Goal: Entertainment & Leisure: Consume media (video, audio)

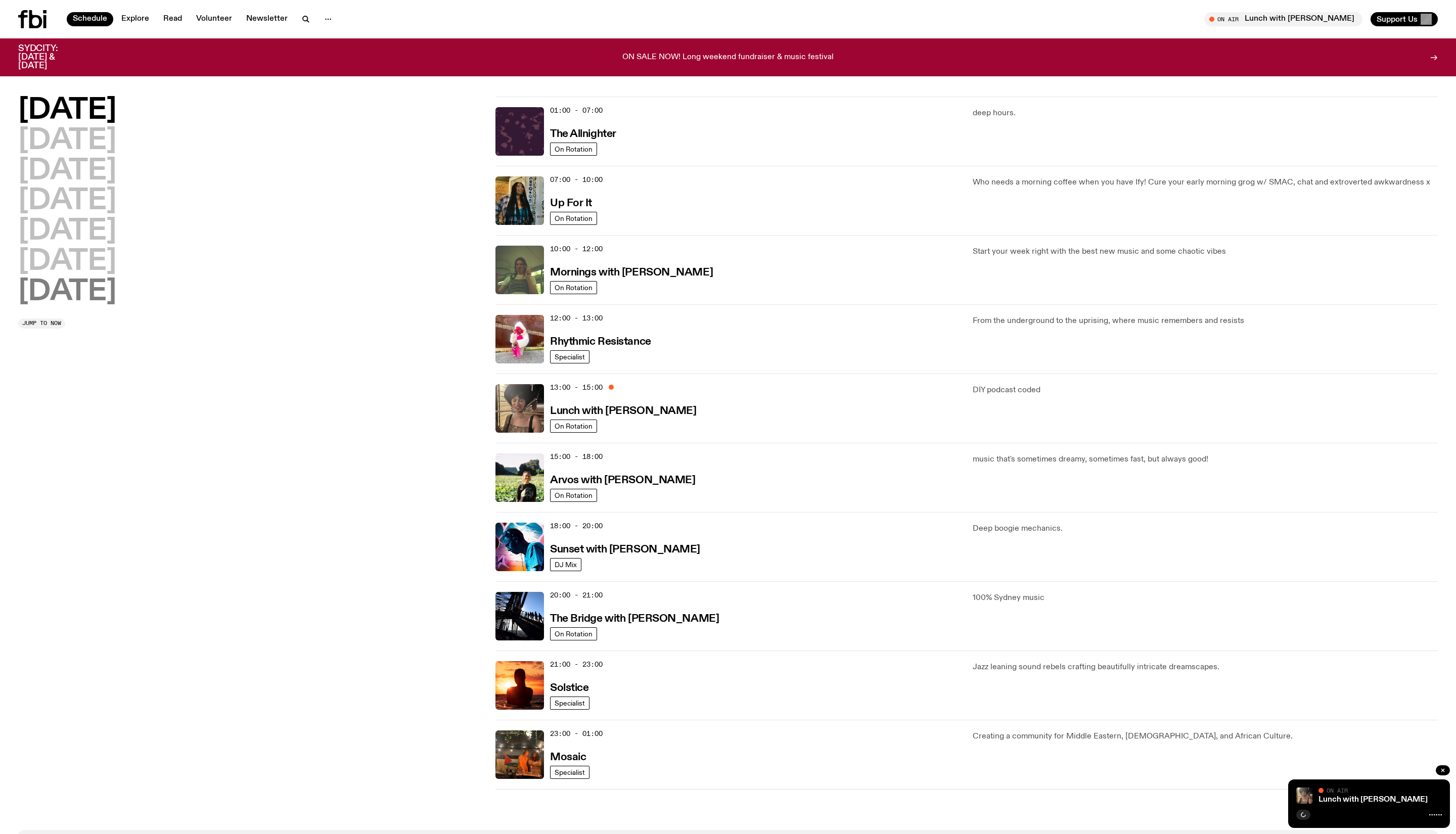
click at [91, 294] on h2 "[DATE]" at bounding box center [67, 292] width 98 height 28
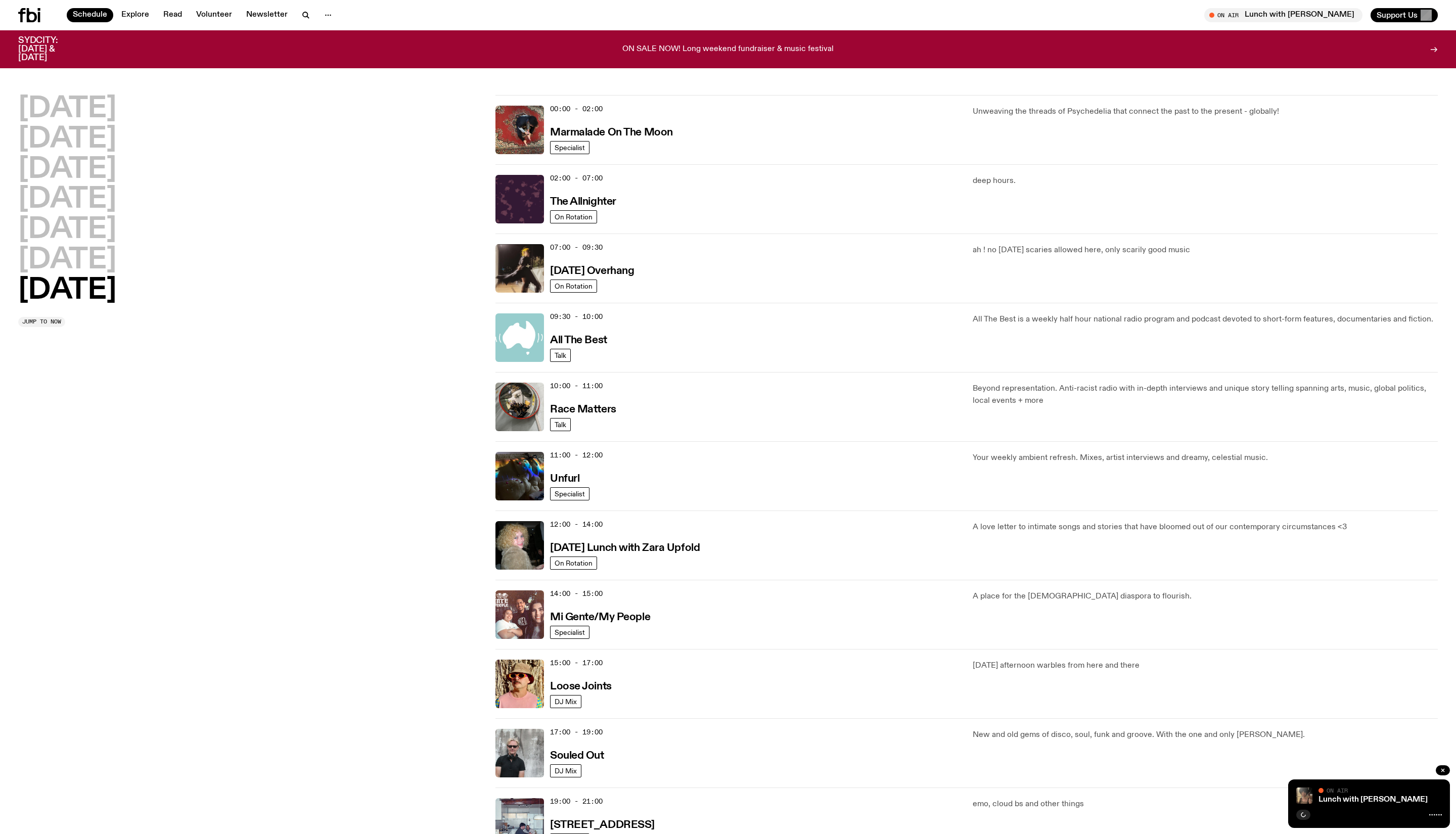
scroll to position [31, 0]
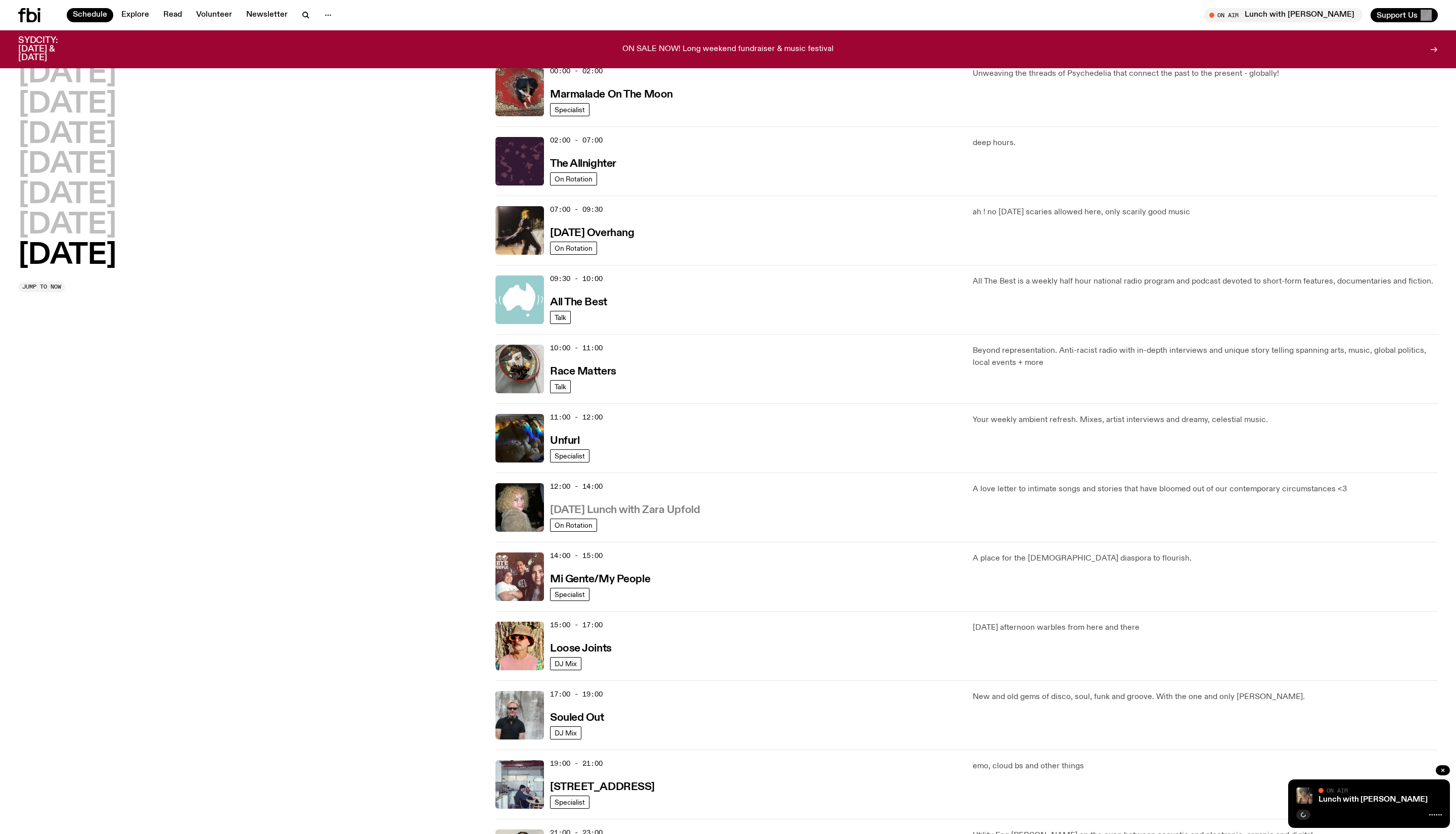
click at [671, 515] on h3 "[DATE] Lunch with Zara Upfold" at bounding box center [625, 510] width 150 height 11
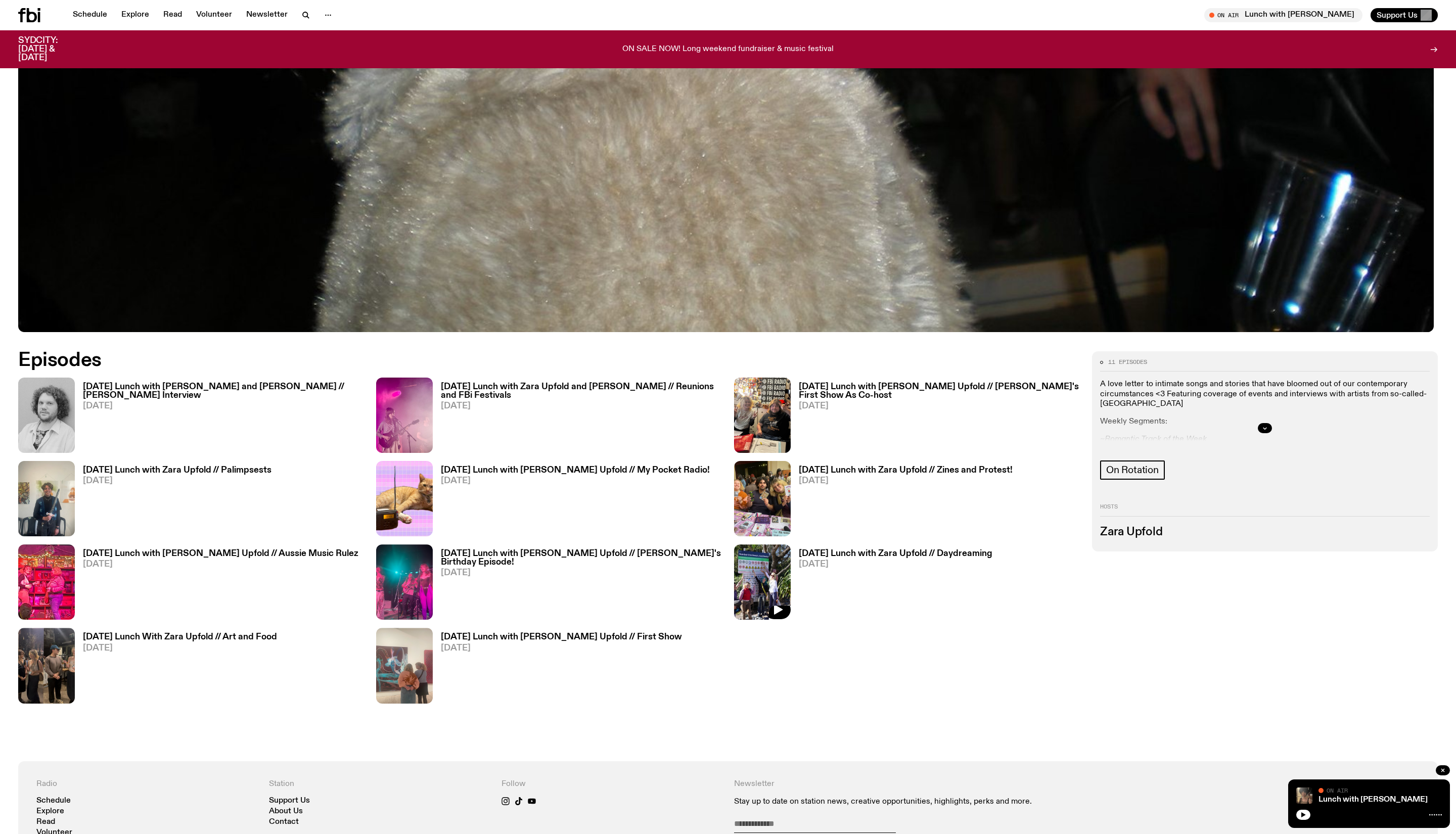
scroll to position [616, 0]
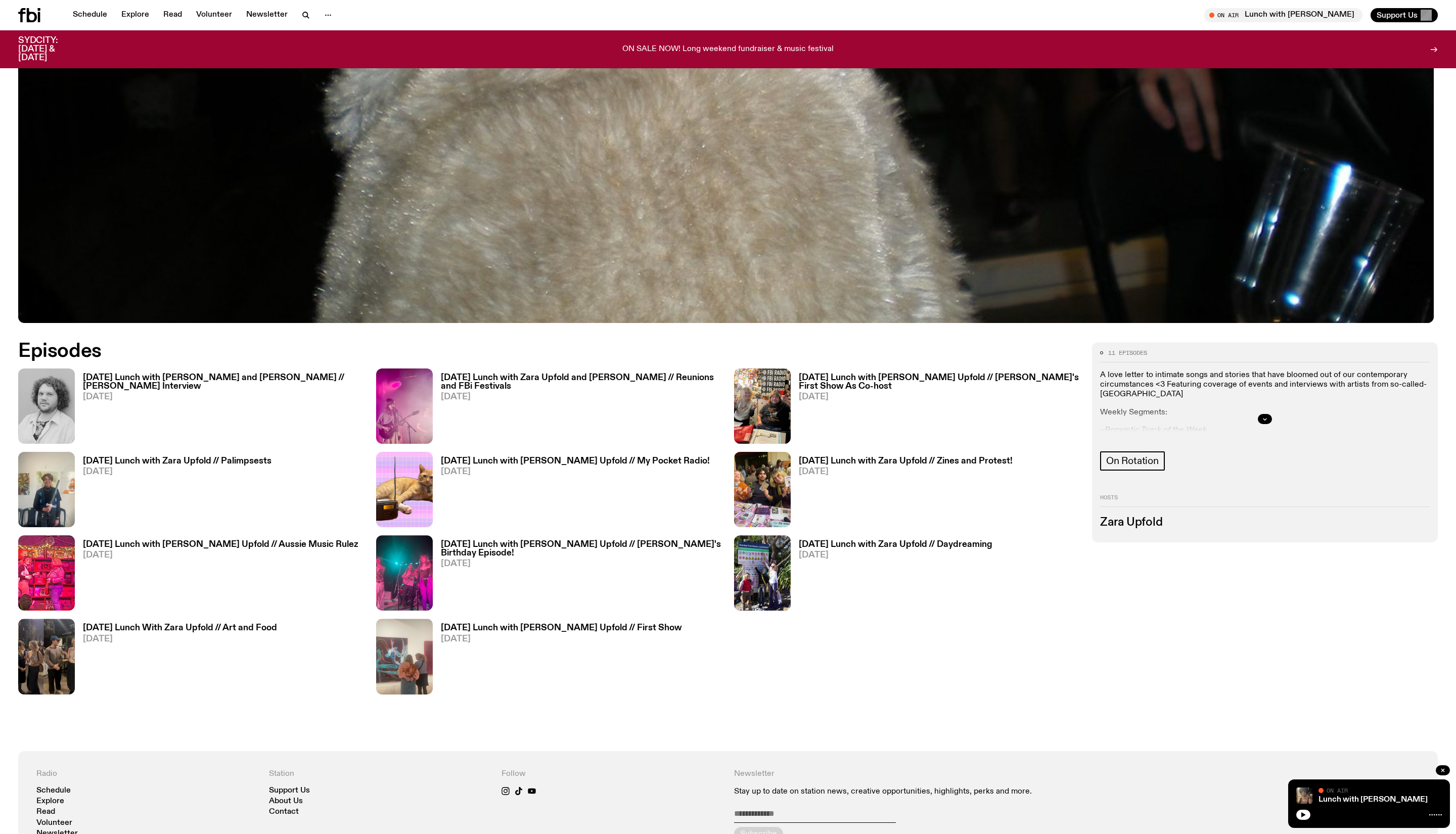
click at [200, 644] on span "[DATE]" at bounding box center [180, 638] width 194 height 8
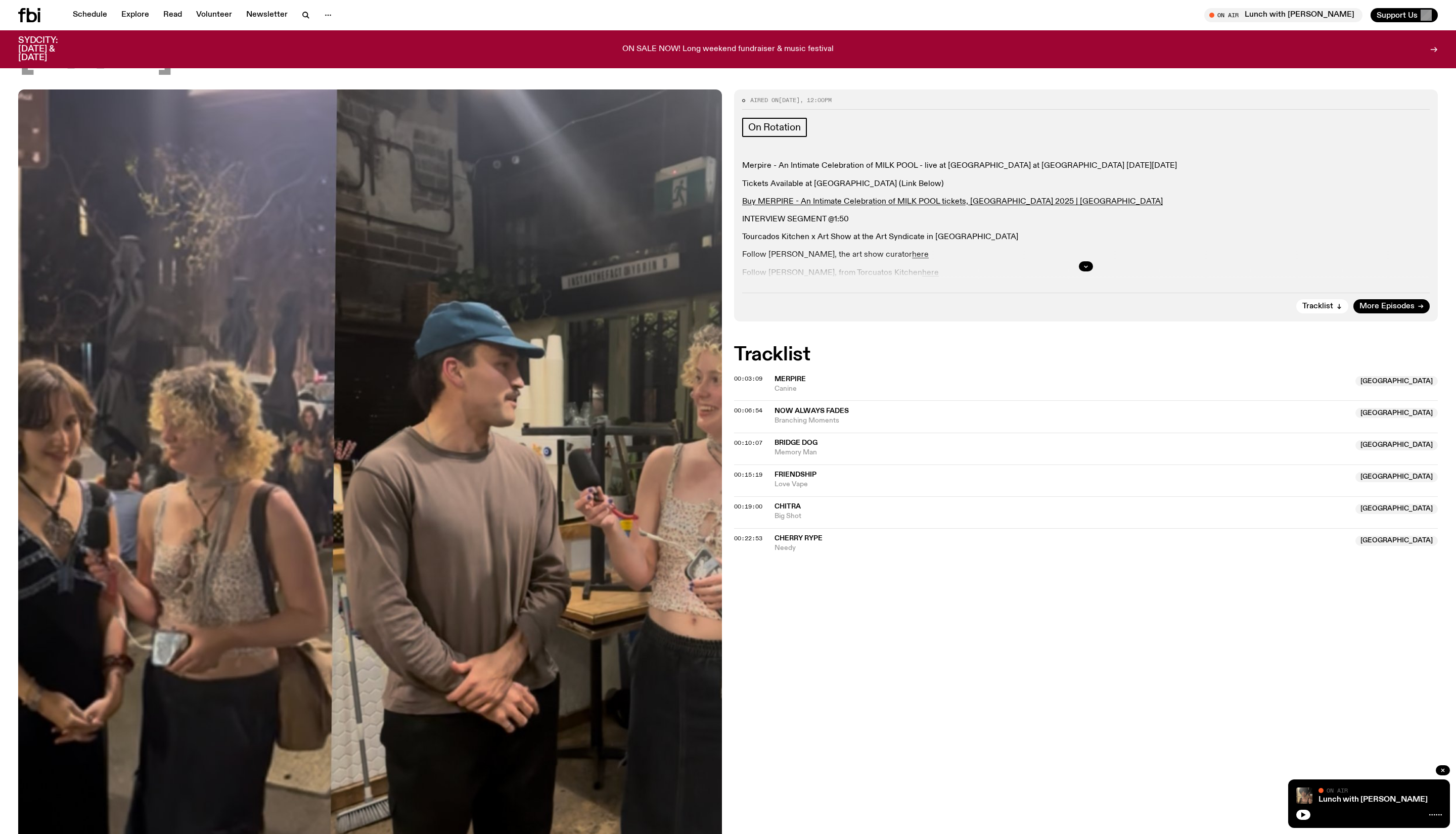
scroll to position [95, 0]
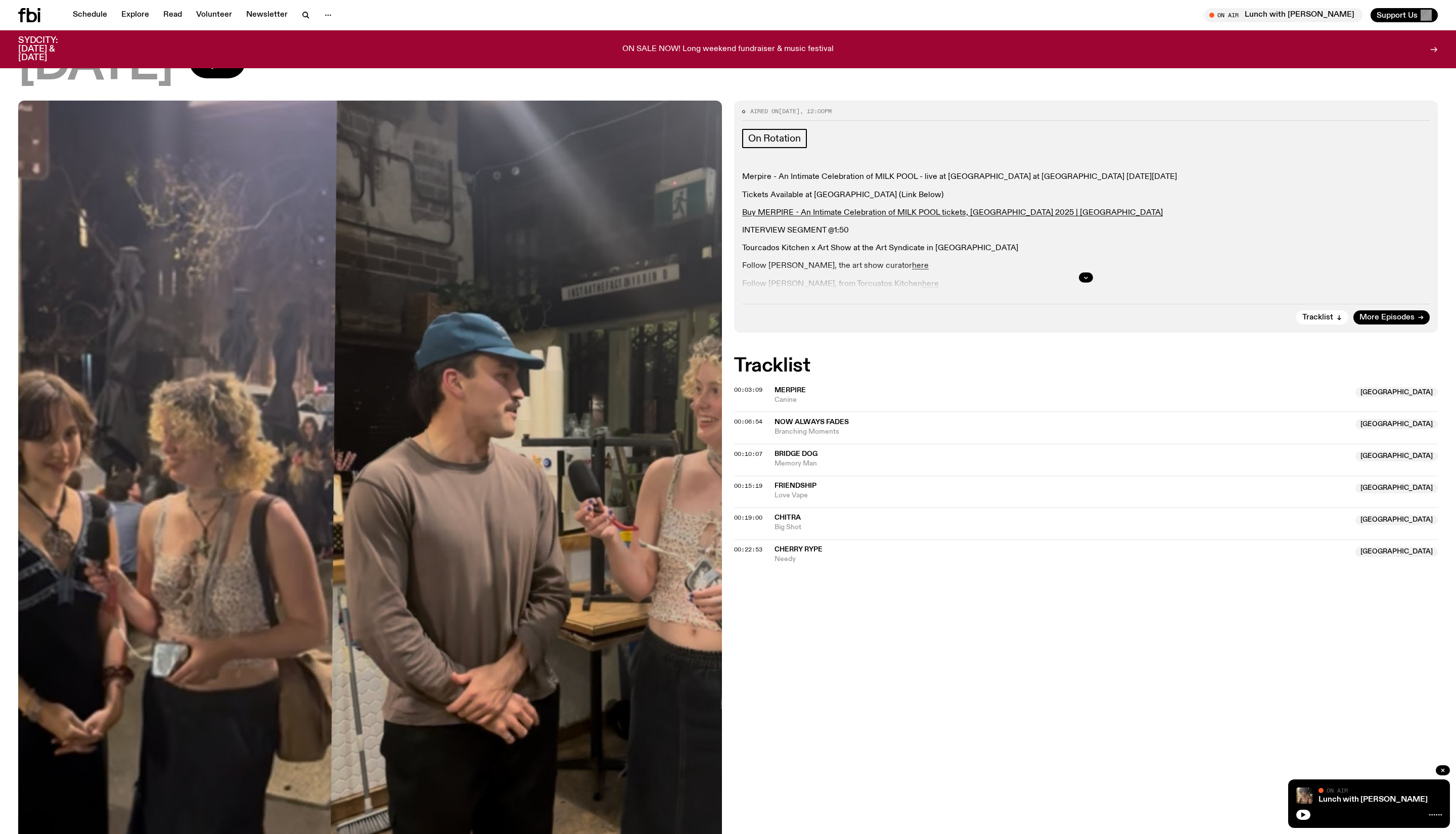
click at [1082, 294] on div at bounding box center [1086, 277] width 687 height 32
click at [1083, 280] on icon "button" at bounding box center [1086, 277] width 6 height 6
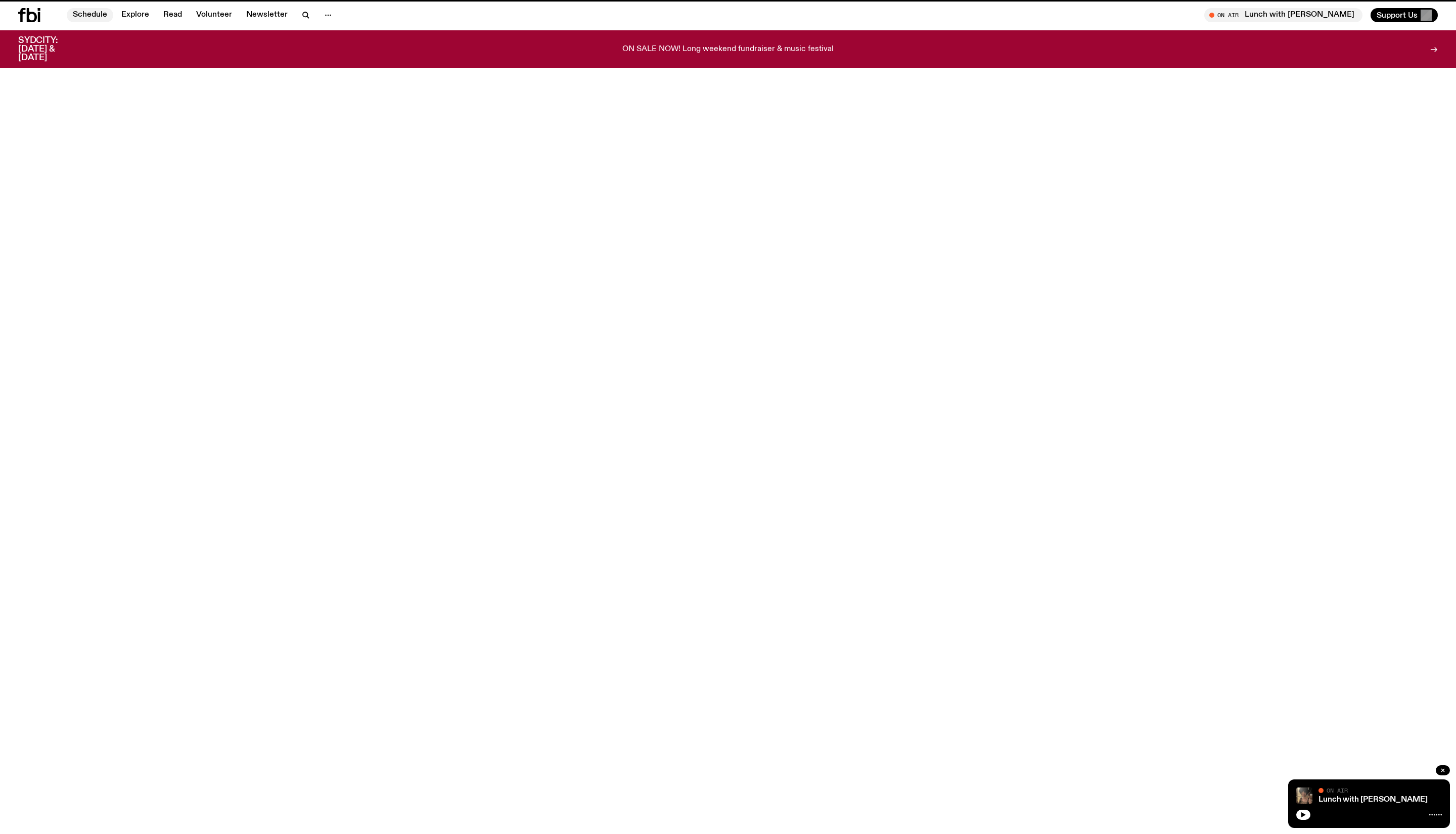
scroll to position [616, 0]
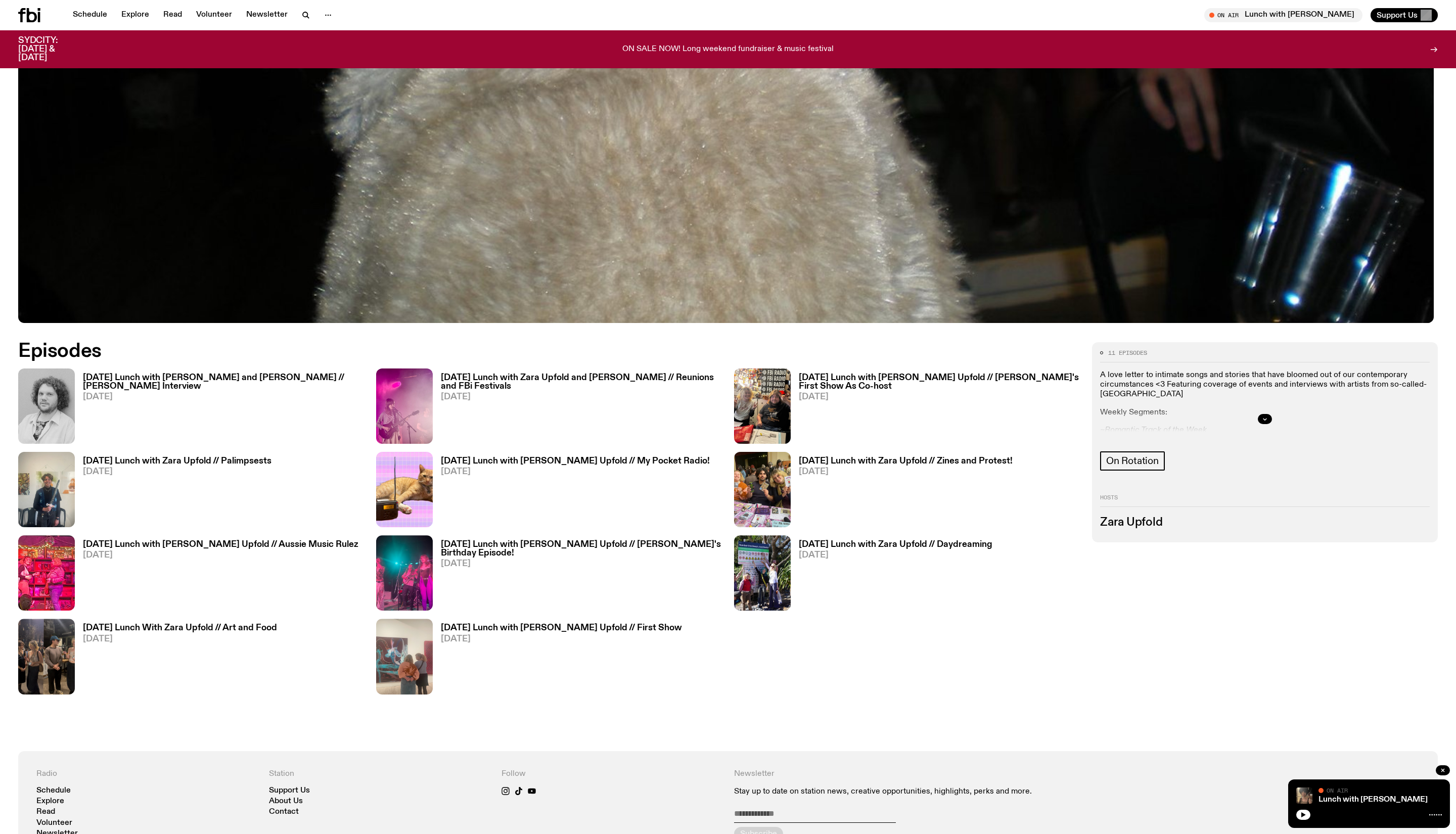
click at [275, 409] on link "[DATE] Lunch with [PERSON_NAME] and [PERSON_NAME] // [PERSON_NAME] Interview [D…" at bounding box center [219, 409] width 289 height 70
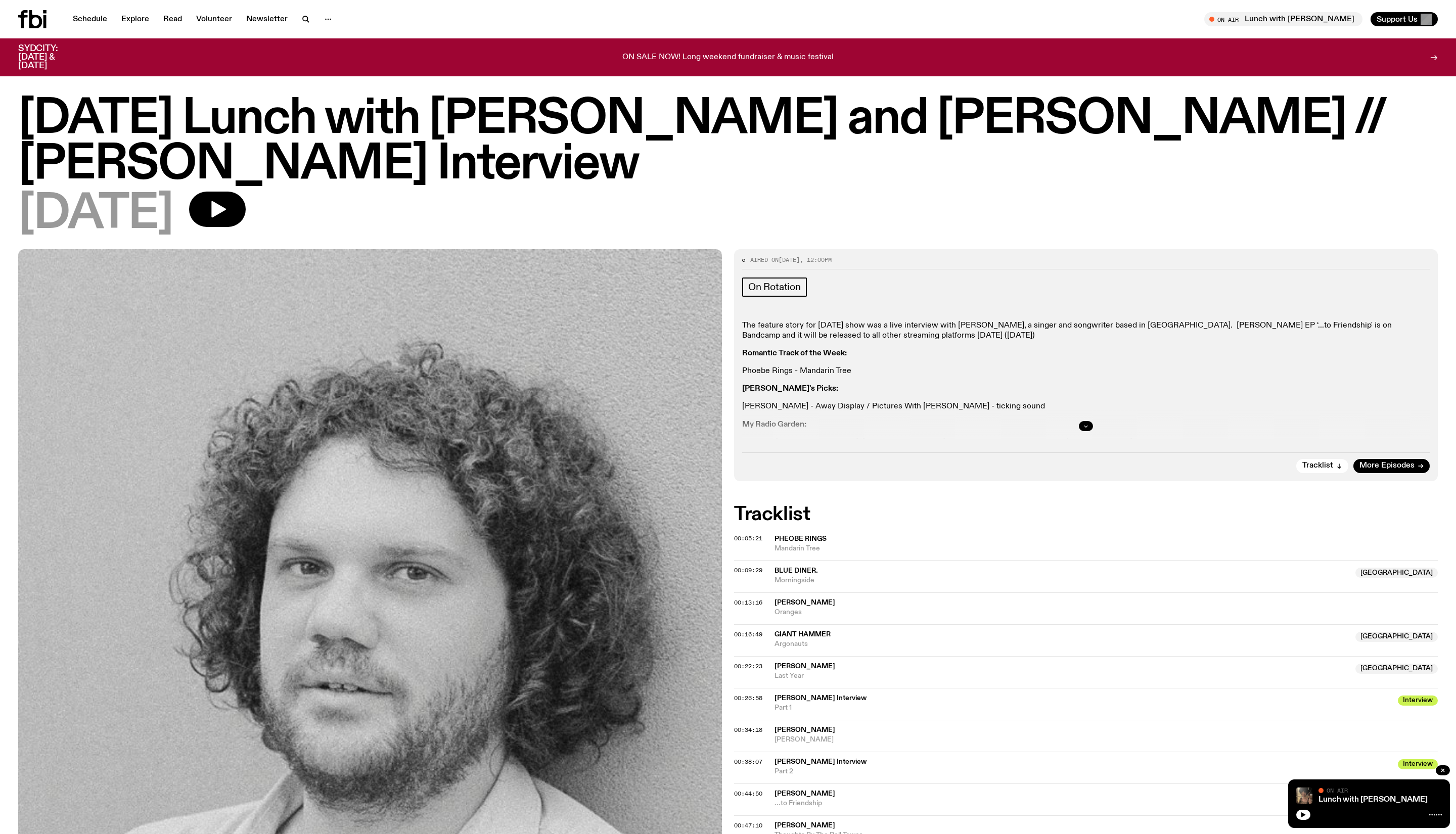
click at [1085, 429] on icon "button" at bounding box center [1086, 426] width 6 height 6
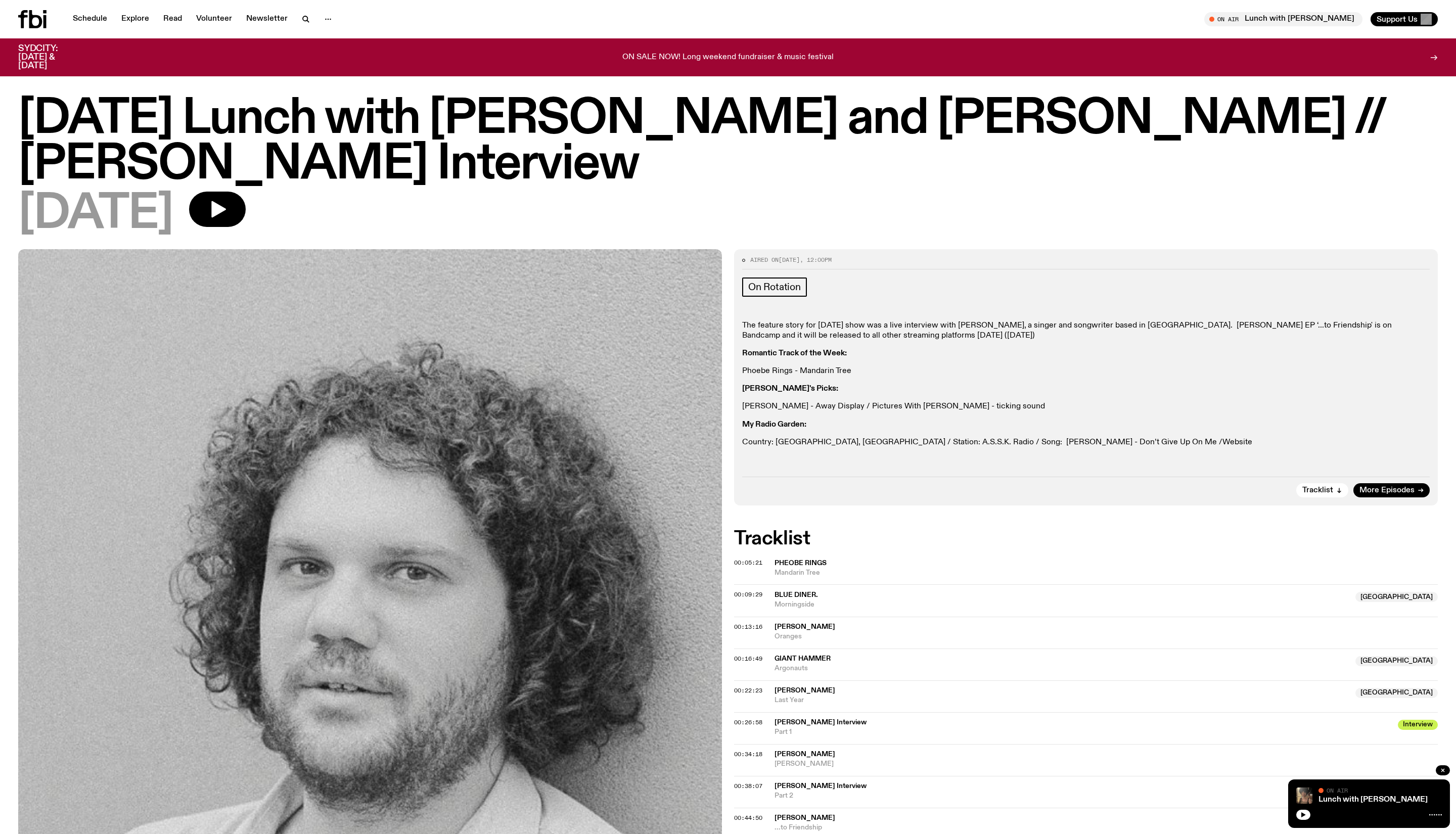
click at [1223, 446] on link "Website" at bounding box center [1237, 442] width 30 height 8
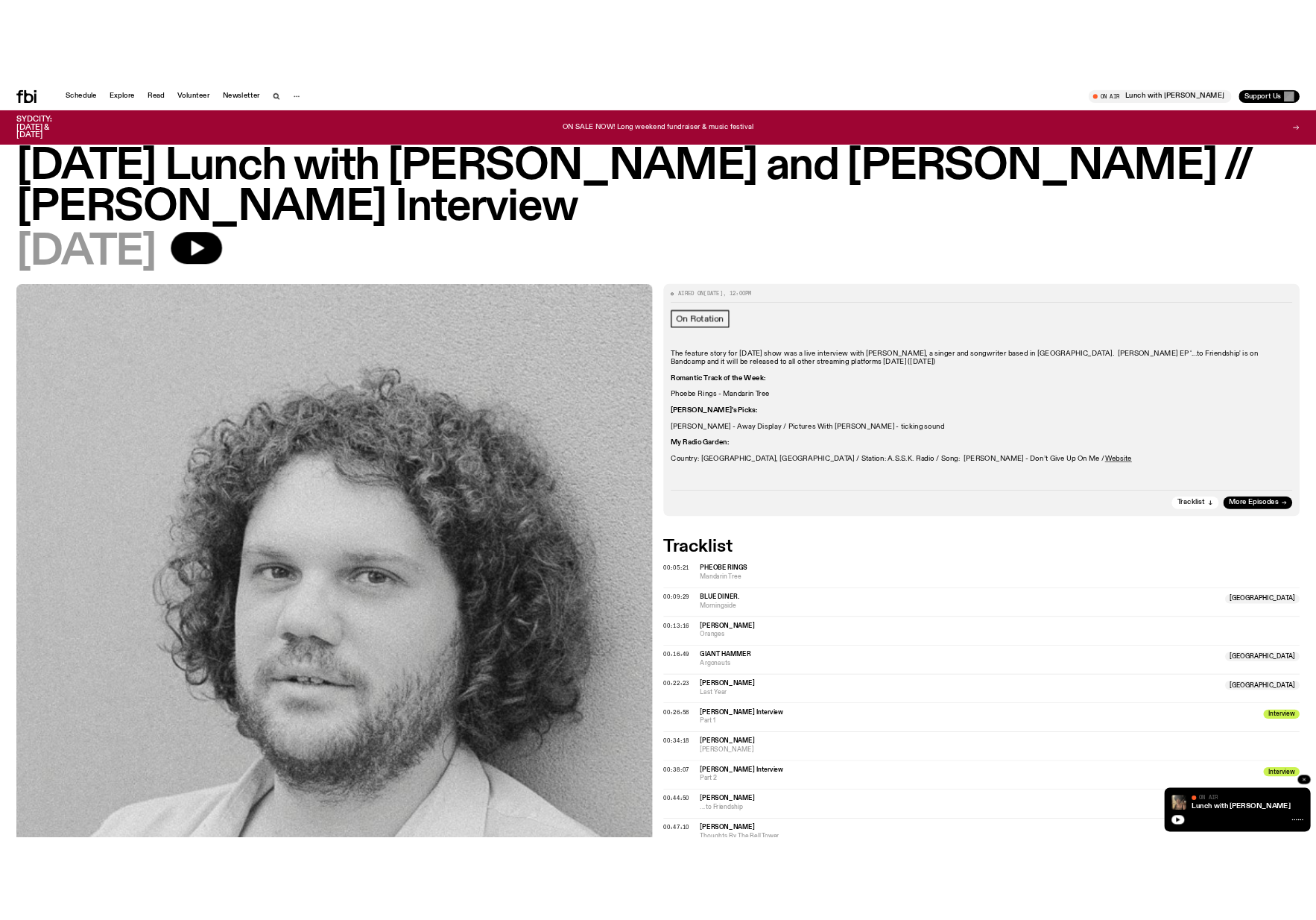
scroll to position [38, 0]
